Goal: Check status: Check status

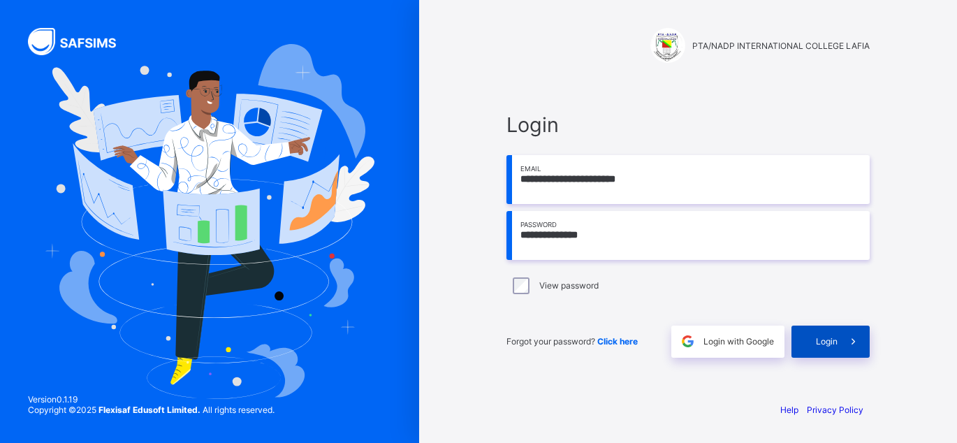
click at [811, 337] on div "Login" at bounding box center [830, 341] width 78 height 32
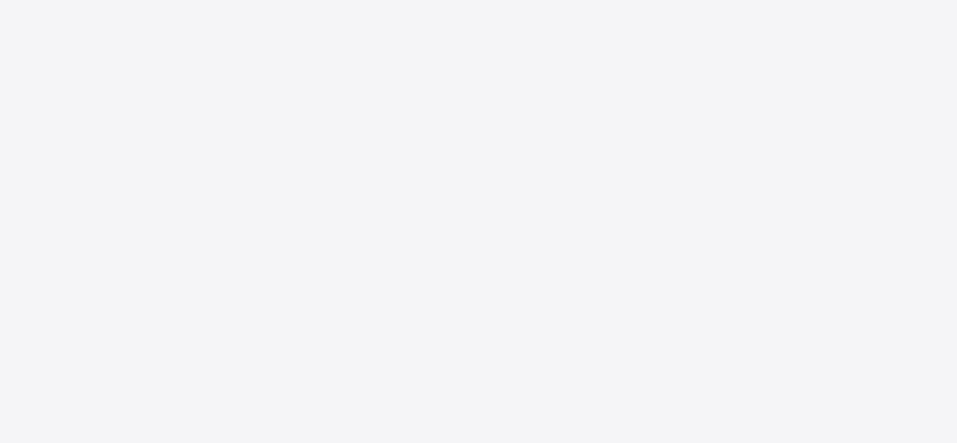
click at [436, 116] on div "New Update Available Hello there, You can install SAFSIMS on your device for ea…" at bounding box center [478, 221] width 957 height 443
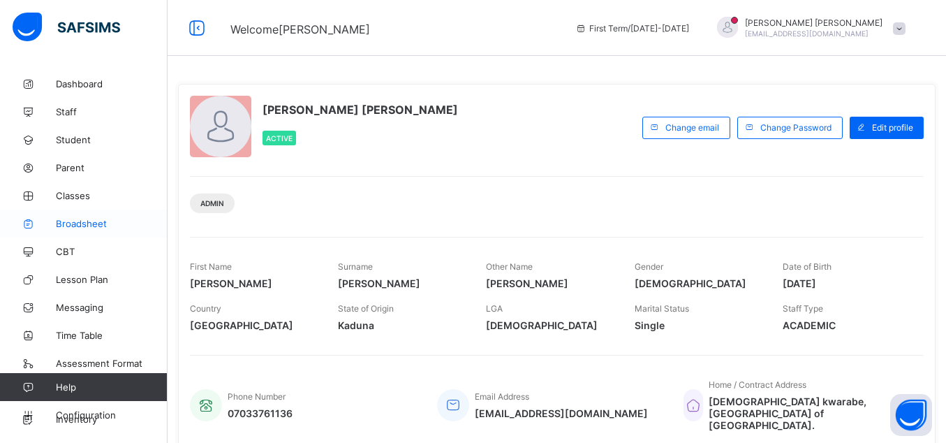
click at [88, 221] on span "Broadsheet" at bounding box center [112, 223] width 112 height 11
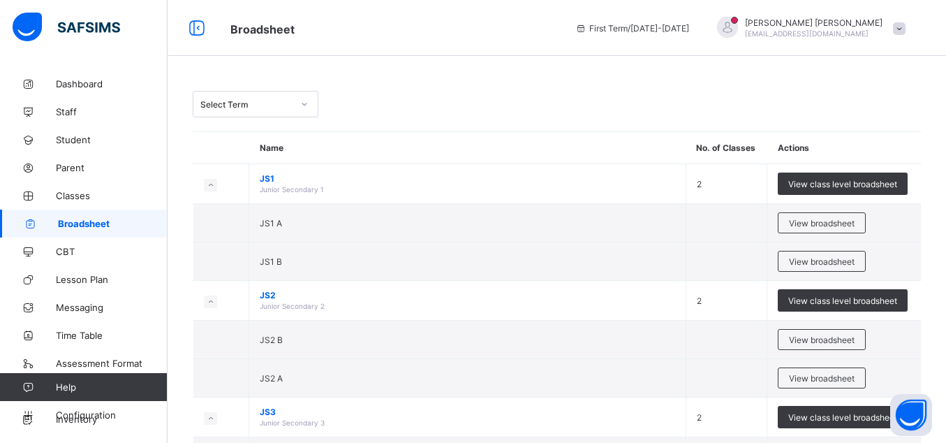
click at [306, 108] on icon at bounding box center [304, 104] width 8 height 14
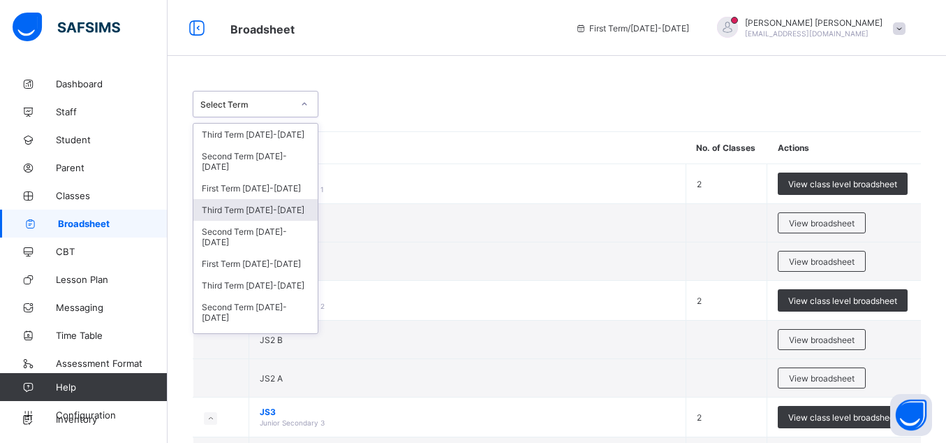
click at [272, 207] on div "Third Term [DATE]-[DATE]" at bounding box center [255, 210] width 124 height 22
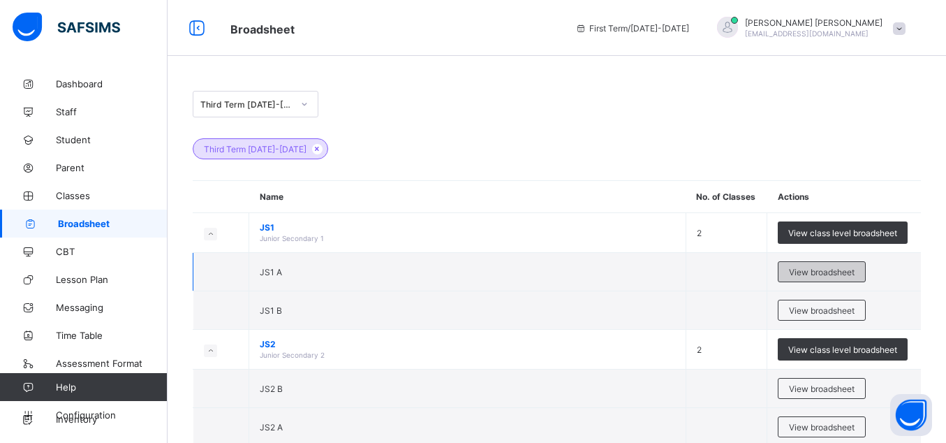
click at [808, 272] on span "View broadsheet" at bounding box center [822, 272] width 66 height 10
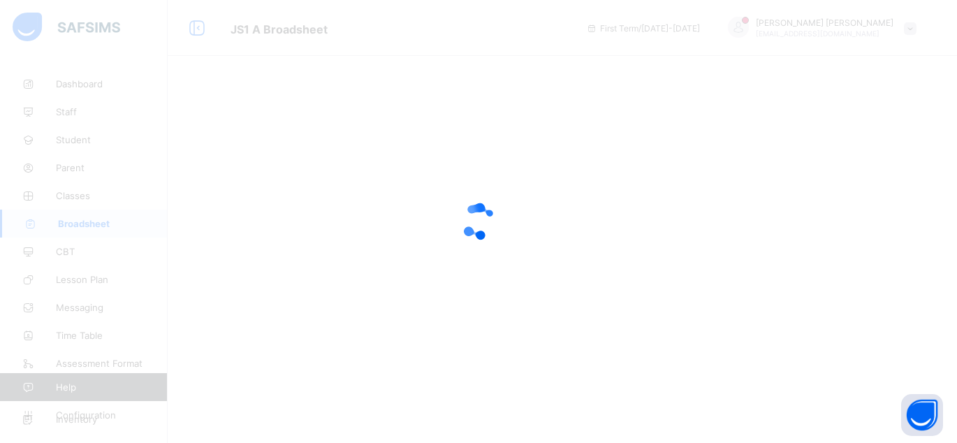
click at [313, 150] on div at bounding box center [478, 221] width 957 height 443
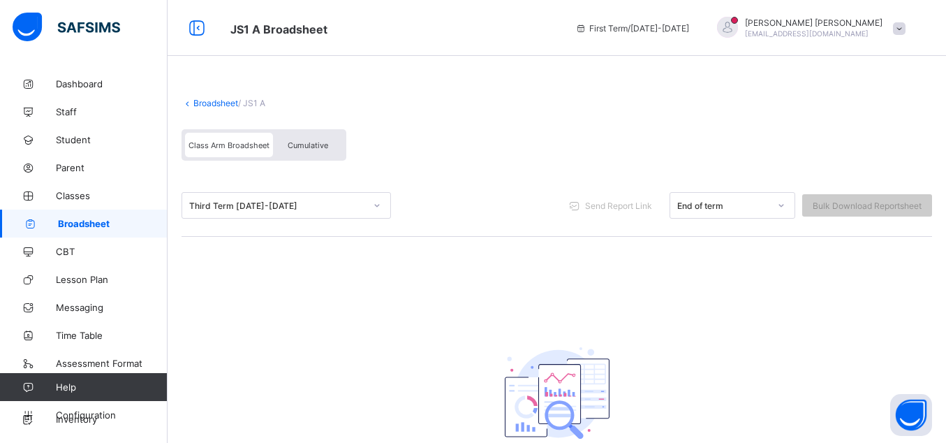
click at [304, 147] on span "Cumulative" at bounding box center [308, 145] width 40 height 10
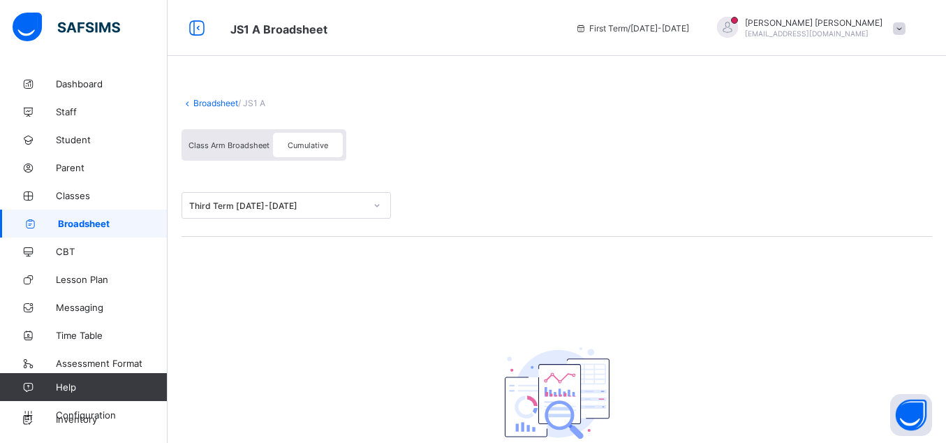
click at [245, 148] on span "Class Arm Broadsheet" at bounding box center [229, 145] width 81 height 10
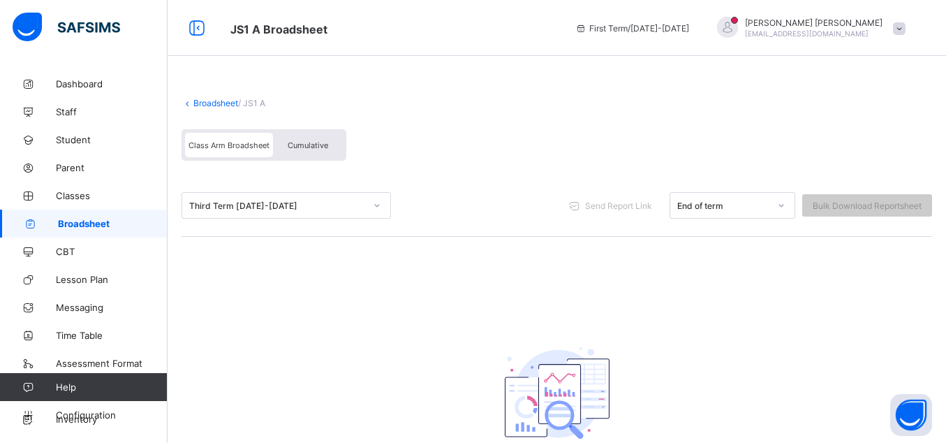
click at [376, 209] on icon at bounding box center [377, 205] width 8 height 14
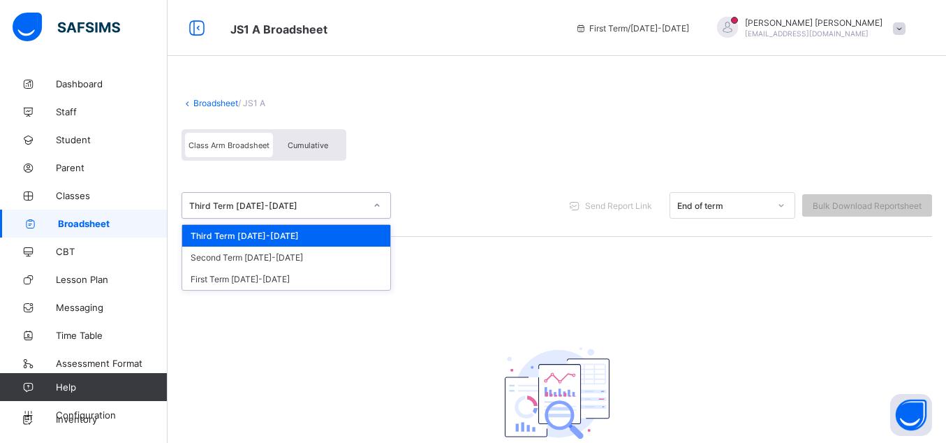
click at [320, 233] on div "Third Term [DATE]-[DATE]" at bounding box center [286, 236] width 208 height 22
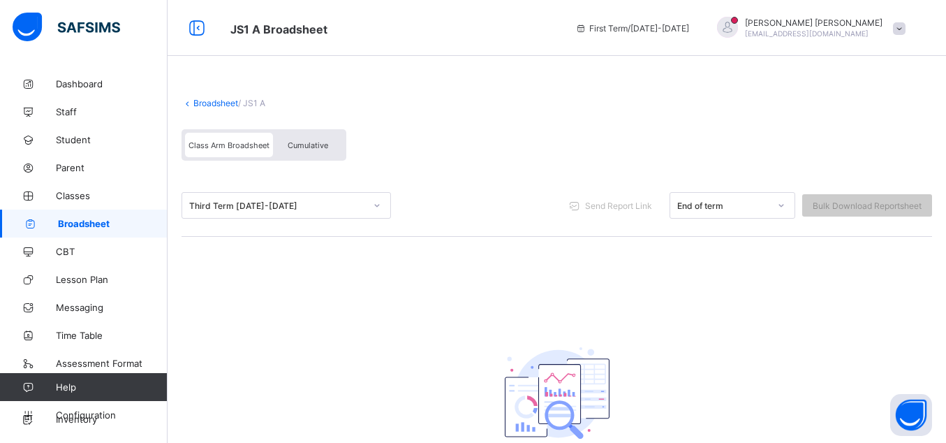
click at [310, 147] on span "Cumulative" at bounding box center [308, 145] width 40 height 10
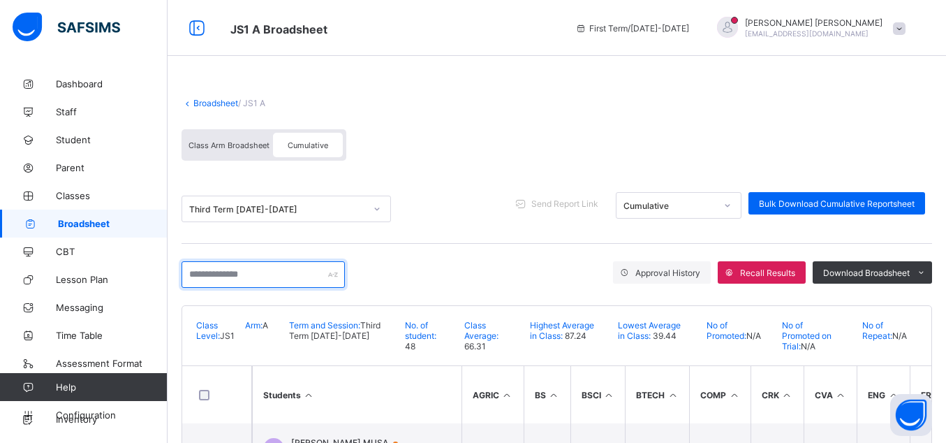
click at [276, 276] on input "text" at bounding box center [263, 274] width 163 height 27
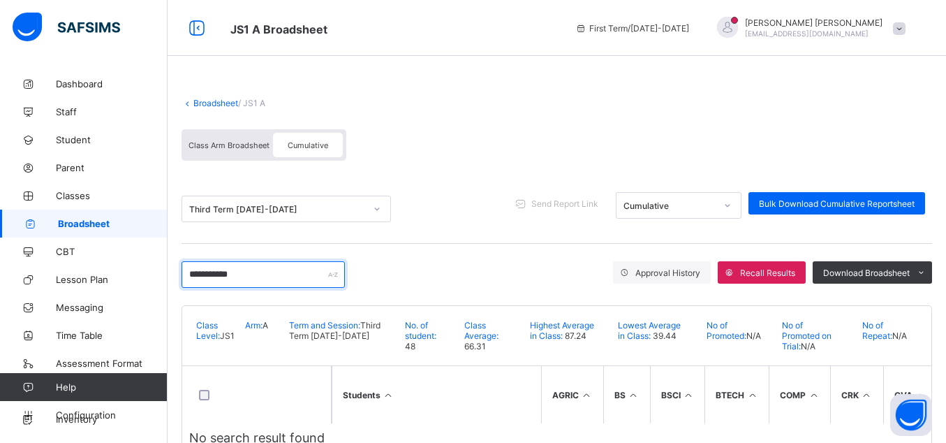
scroll to position [43, 0]
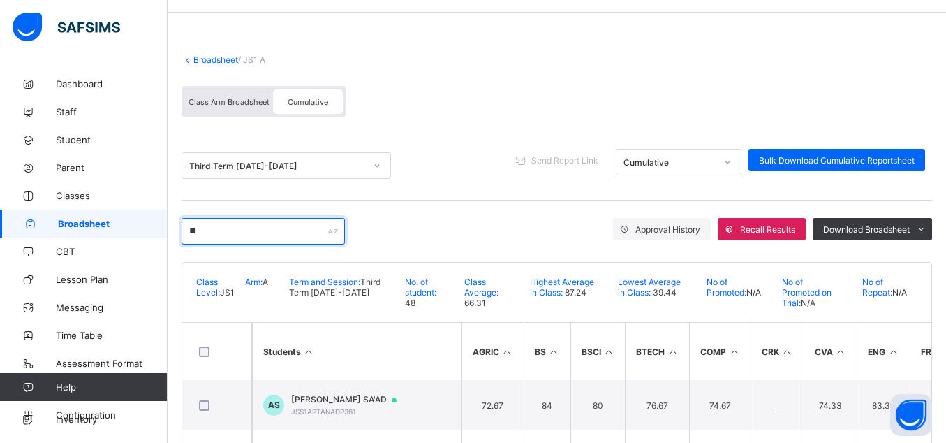
type input "*"
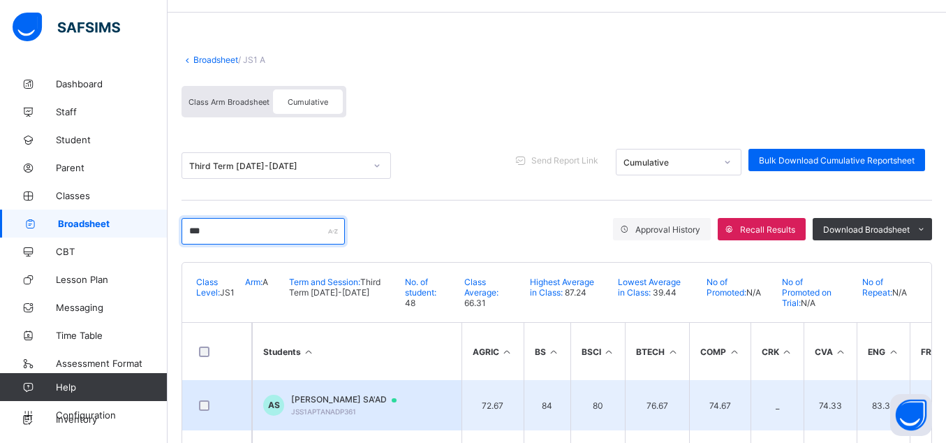
type input "***"
click at [353, 395] on span "[PERSON_NAME] SA'AD" at bounding box center [350, 399] width 119 height 11
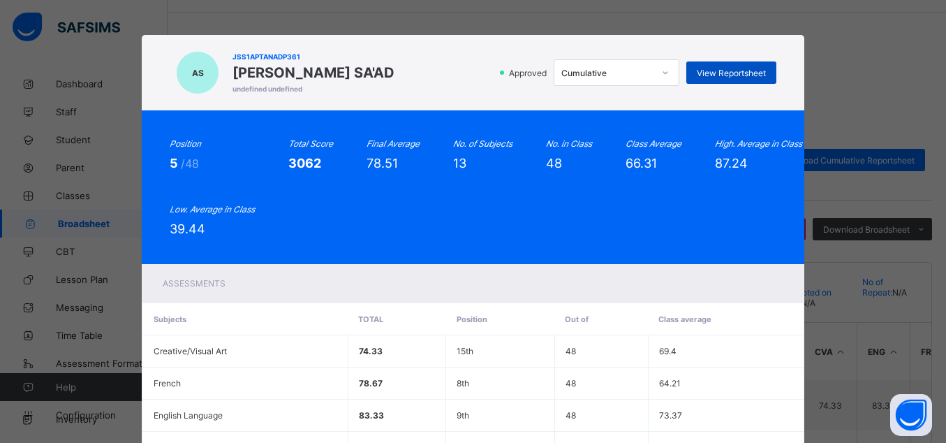
click at [723, 74] on span "View Reportsheet" at bounding box center [731, 73] width 69 height 10
click at [725, 68] on span "View Reportsheet" at bounding box center [731, 73] width 69 height 10
click at [717, 75] on span "View Reportsheet" at bounding box center [731, 73] width 69 height 10
click at [731, 75] on span "View Reportsheet" at bounding box center [731, 73] width 69 height 10
